Goal: Check status: Check status

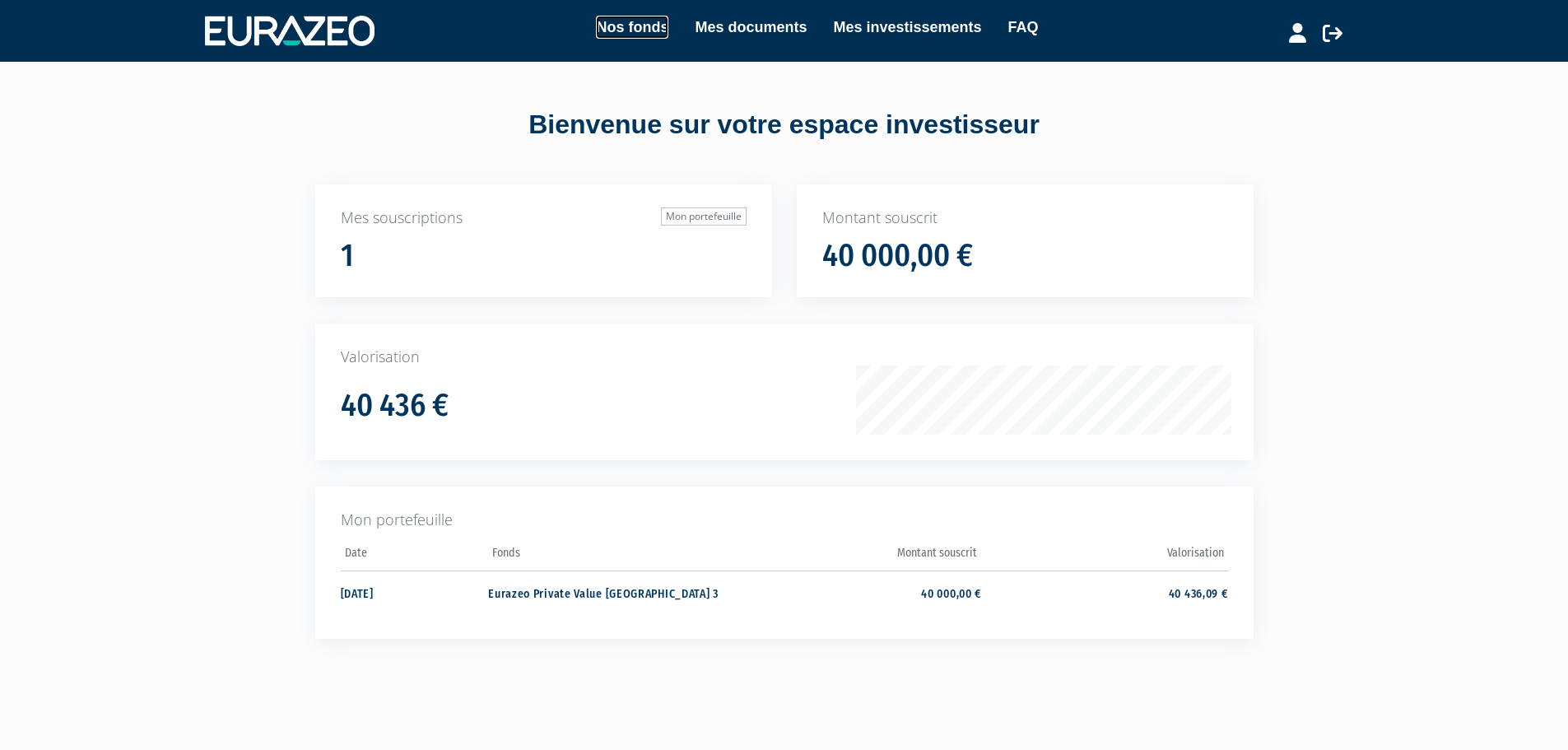
drag, startPoint x: 617, startPoint y: 20, endPoint x: 685, endPoint y: 26, distance: 68.3
click at [617, 20] on link "Nos fonds" at bounding box center [633, 27] width 72 height 23
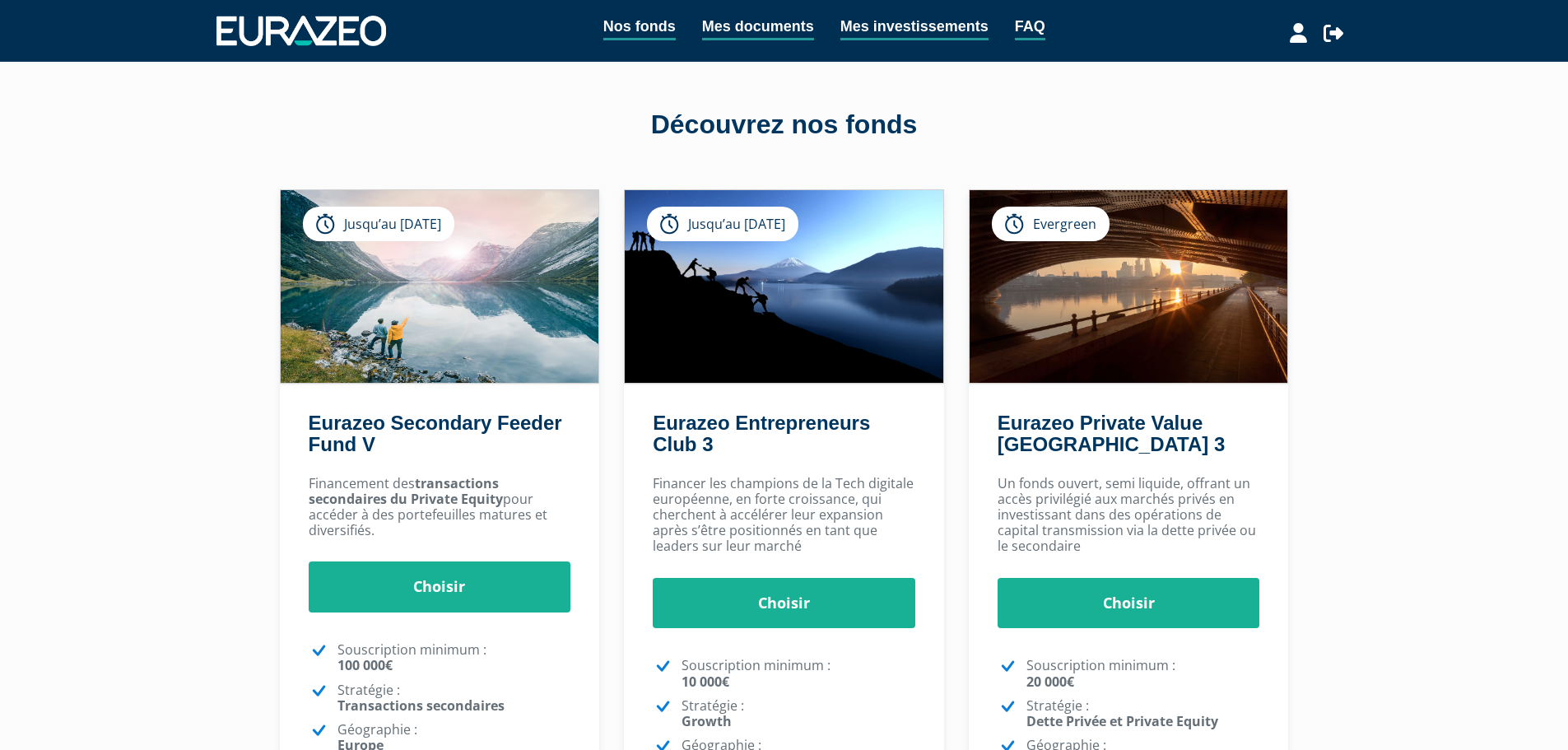
click at [852, 28] on link "Mes investissements" at bounding box center [914, 28] width 148 height 25
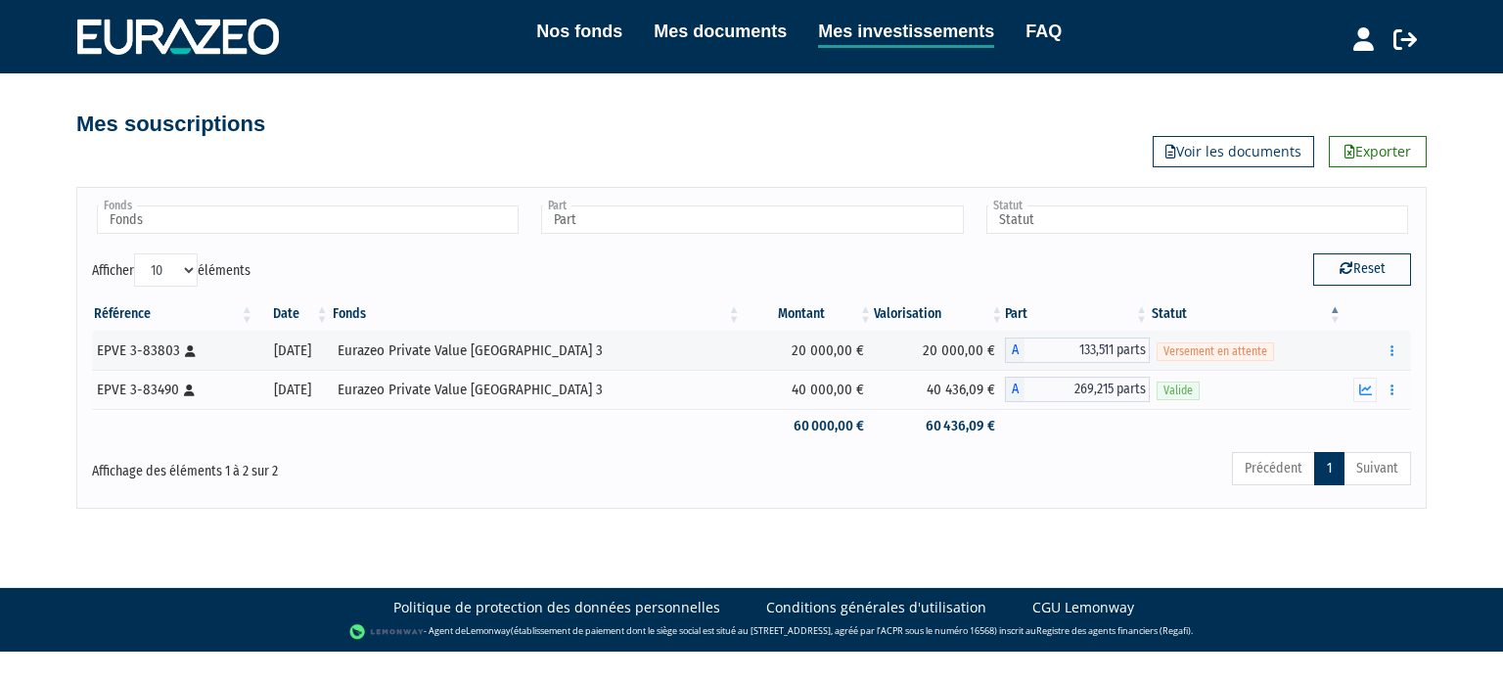
click at [752, 304] on th "Montant" at bounding box center [808, 314] width 131 height 33
